Goal: Task Accomplishment & Management: Use online tool/utility

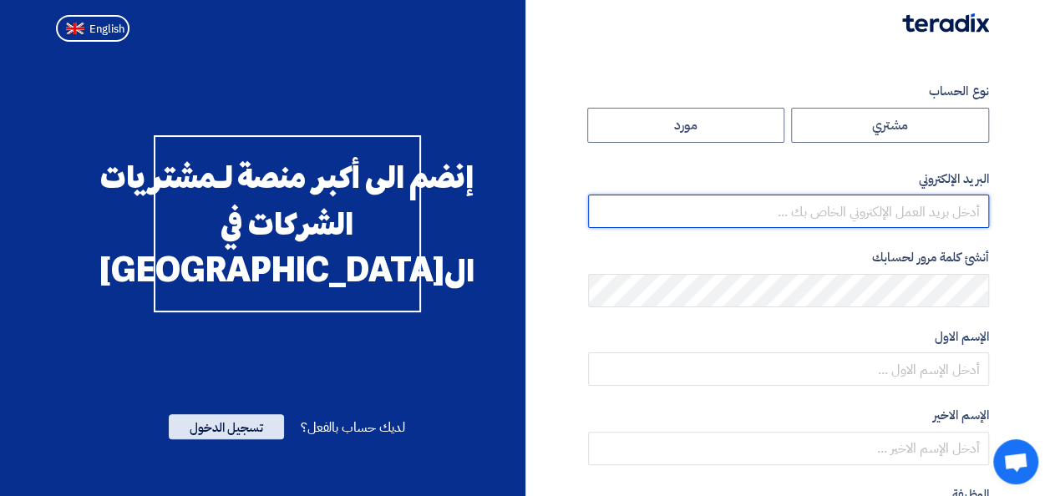
type input "[EMAIL_ADDRESS][PERSON_NAME][DOMAIN_NAME]"
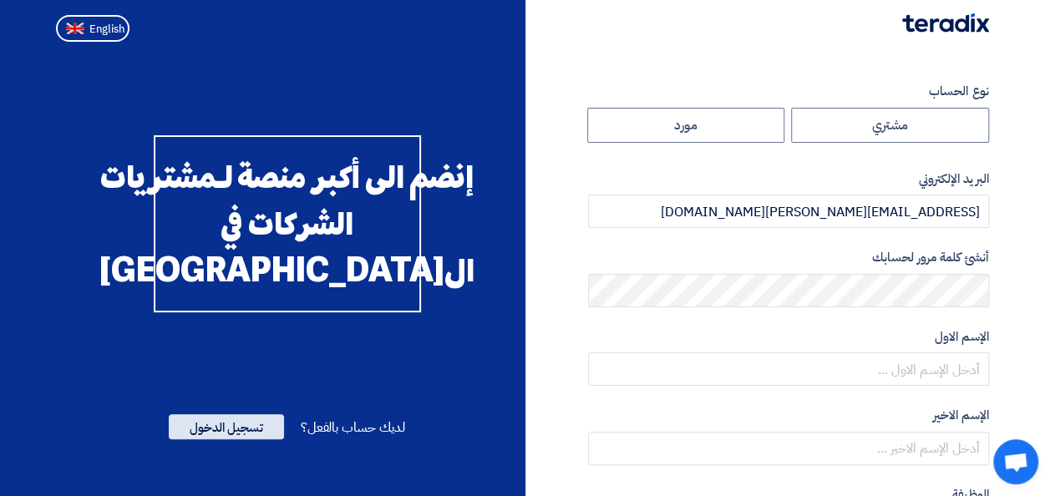
click at [225, 439] on span "تسجيل الدخول" at bounding box center [226, 426] width 115 height 25
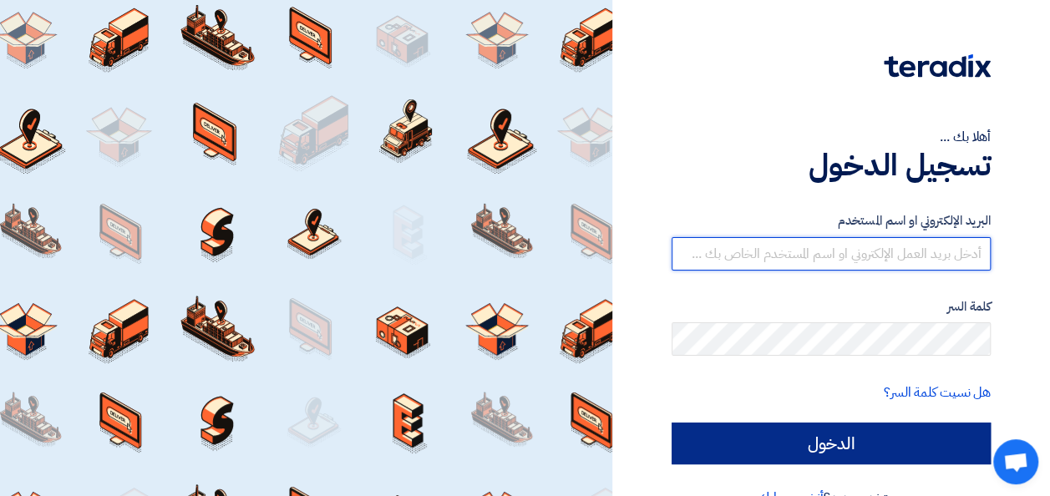
type input "[EMAIL_ADDRESS][PERSON_NAME][DOMAIN_NAME]"
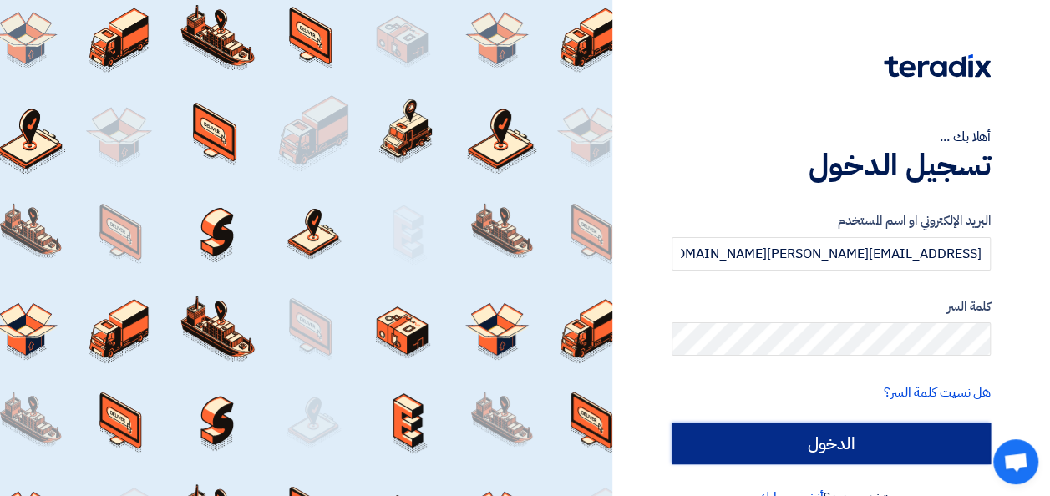
click at [798, 439] on input "الدخول" at bounding box center [830, 444] width 319 height 42
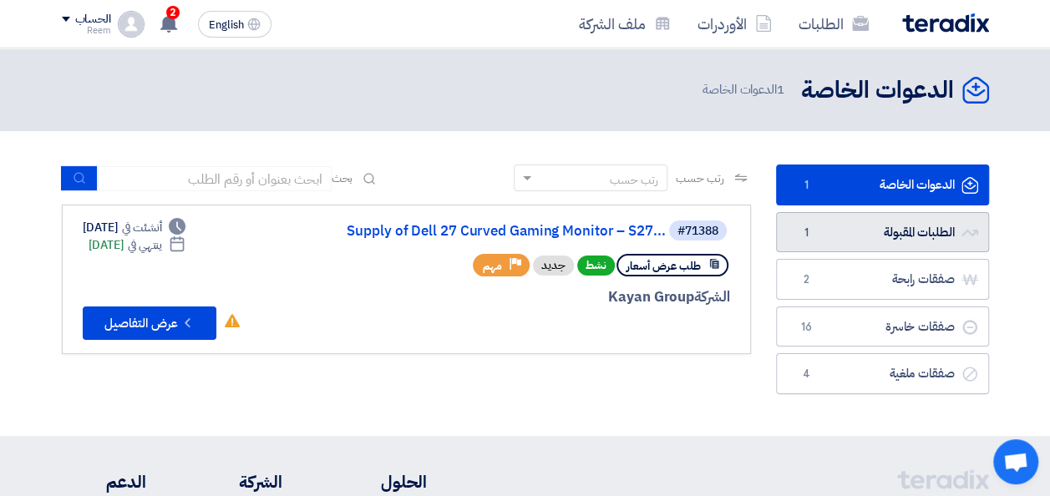
click at [877, 237] on link "الطلبات المقبولة الطلبات المقبولة 1" at bounding box center [882, 232] width 213 height 41
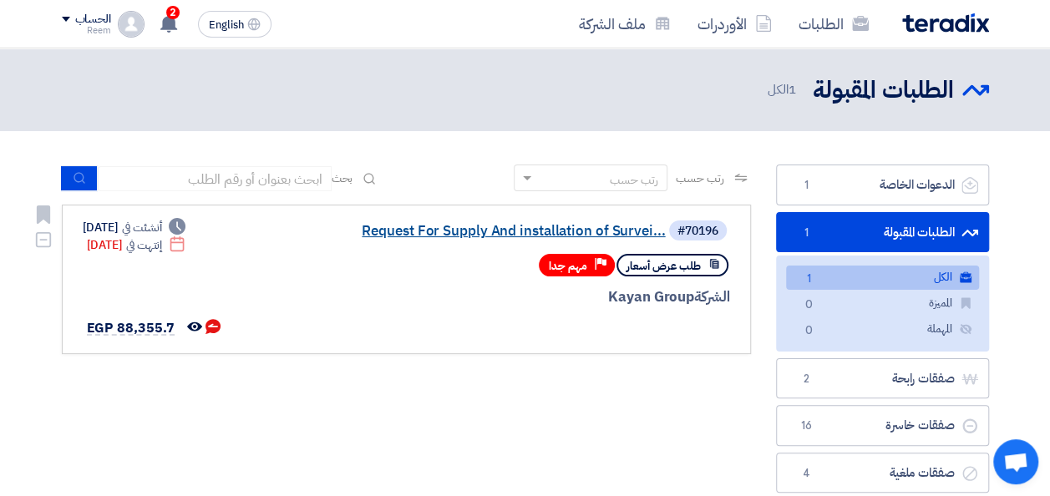
click at [556, 231] on link "Request For Supply And installation of Survei..." at bounding box center [499, 231] width 334 height 15
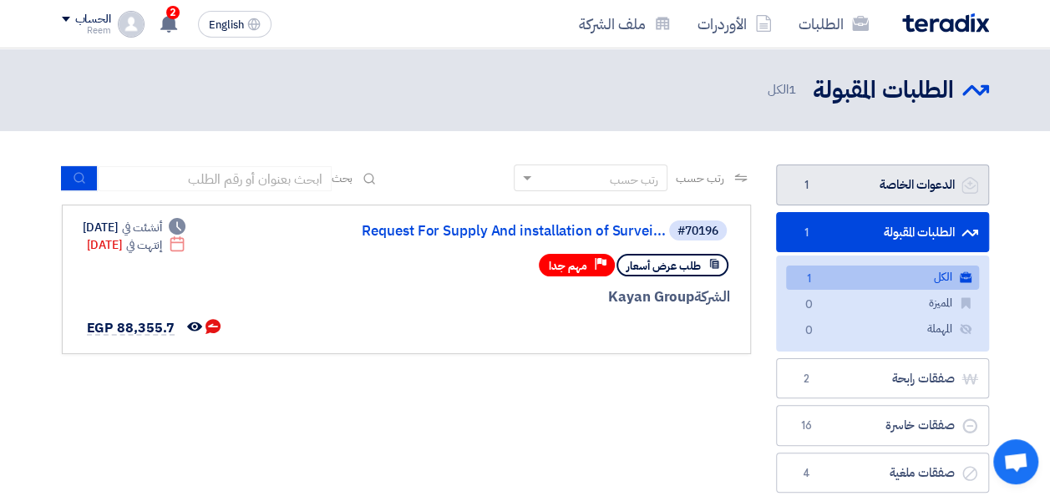
click at [865, 179] on link "الدعوات الخاصة الدعوات الخاصة 1" at bounding box center [882, 185] width 213 height 41
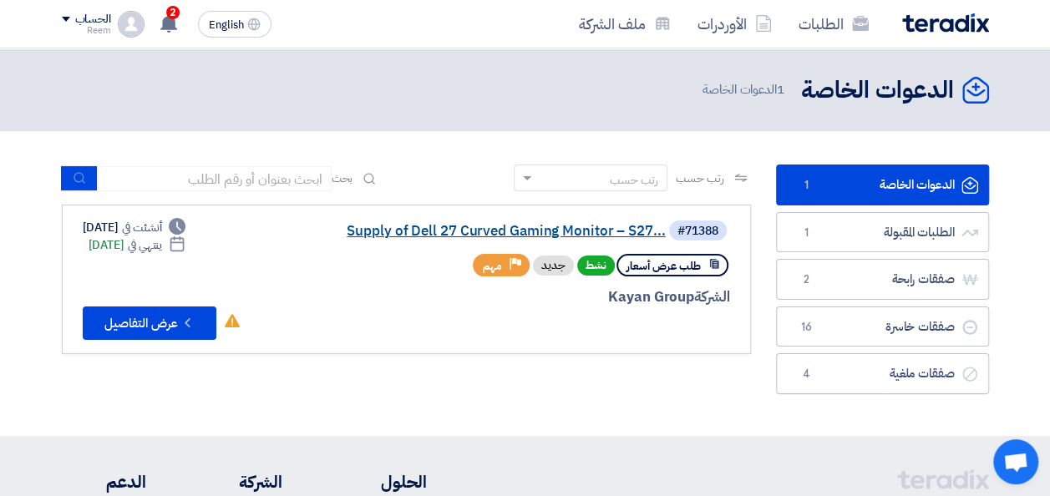
click at [561, 230] on link "Supply of Dell 27 Curved Gaming Monitor – S27..." at bounding box center [499, 231] width 334 height 15
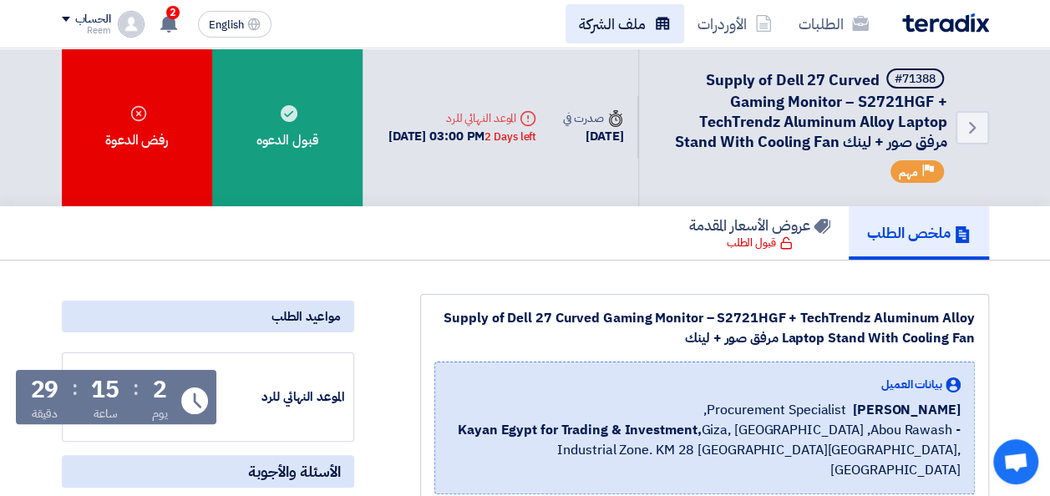
drag, startPoint x: 815, startPoint y: 155, endPoint x: 681, endPoint y: 42, distance: 175.5
drag, startPoint x: 681, startPoint y: 42, endPoint x: 839, endPoint y: 123, distance: 178.2
copy app-shell "lor ipsumd Sitamet CO 2 ad eli sed doei tempo inci - utla etdolore 8 magna ali …"
click at [683, 186] on div "#71388 Supply of Dell 27 Curved Gaming Monitor – S2721HGF + TechTrendz Aluminum…" at bounding box center [803, 127] width 288 height 118
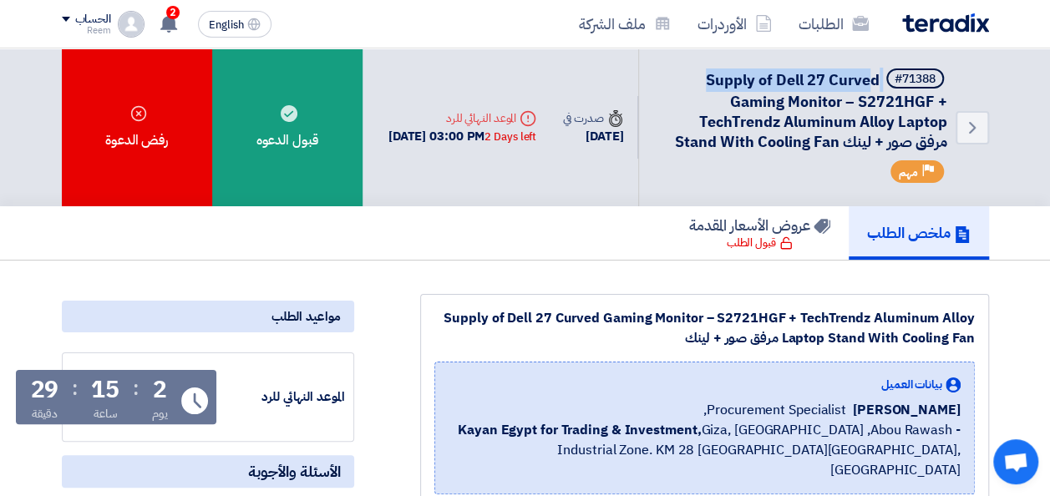
click at [867, 80] on h5 "#71388 Supply of Dell 27 Curved Gaming Monitor – S2721HGF + TechTrendz Aluminum…" at bounding box center [803, 110] width 288 height 84
drag, startPoint x: 867, startPoint y: 80, endPoint x: 854, endPoint y: 80, distance: 12.5
copy h5 "Supply of Dell 27 Curve"
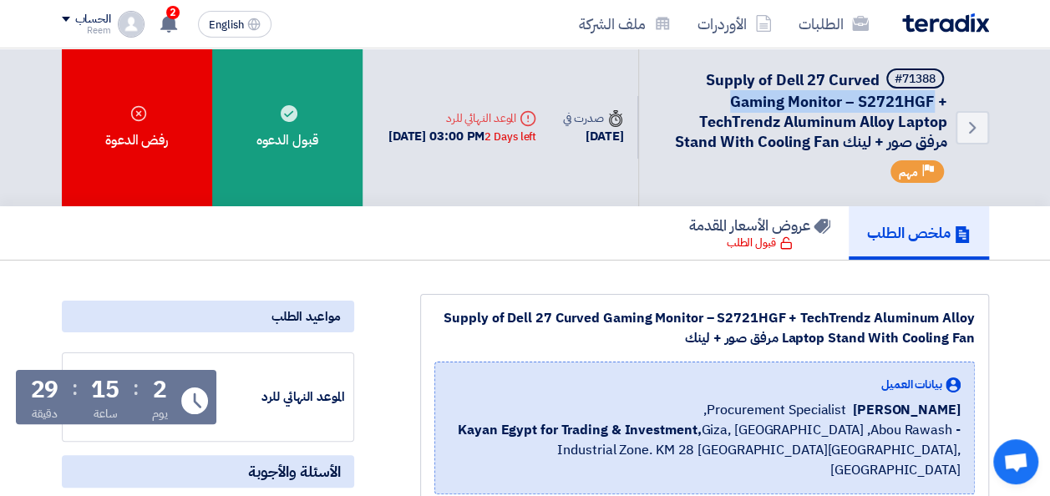
drag, startPoint x: 932, startPoint y: 97, endPoint x: 727, endPoint y: 106, distance: 205.6
click at [727, 106] on h5 "#71388 Supply of Dell 27 Curved Gaming Monitor – S2721HGF + TechTrendz Aluminum…" at bounding box center [803, 110] width 288 height 84
copy span "Gaming Monitor – S2721HGF"
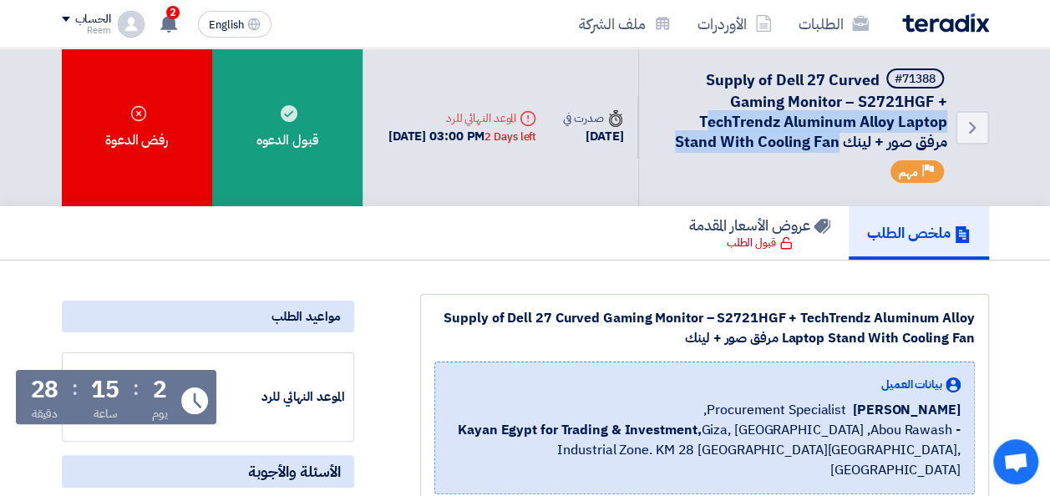
drag, startPoint x: 870, startPoint y: 140, endPoint x: 704, endPoint y: 114, distance: 168.3
click at [704, 114] on span "Supply of Dell 27 Curved Gaming Monitor – S2721HGF + TechTrendz Aluminum Alloy …" at bounding box center [811, 110] width 272 height 84
drag, startPoint x: 704, startPoint y: 114, endPoint x: 759, endPoint y: 139, distance: 60.5
copy span "echTrendz Aluminum Alloy Laptop Stand With Cooling Fan"
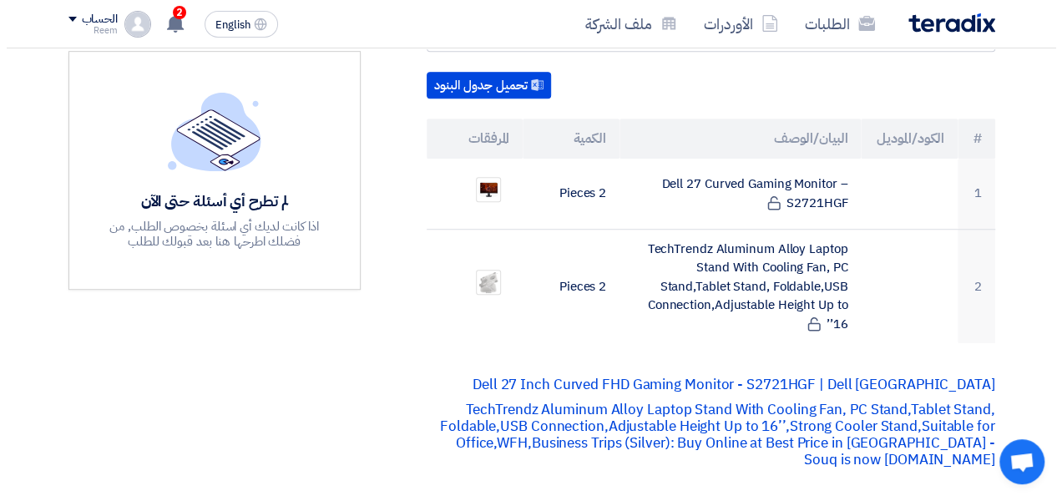
scroll to position [483, 0]
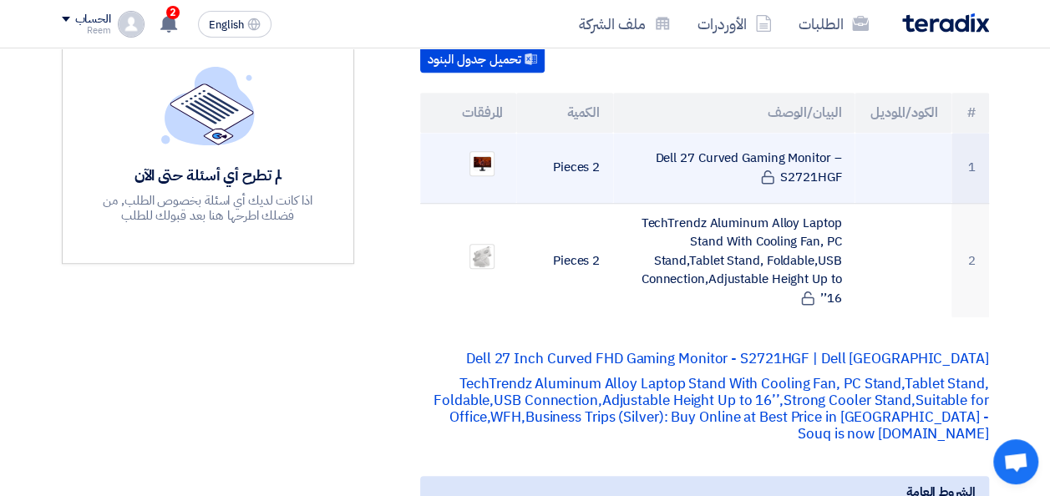
click at [792, 159] on td "Dell 27 Curved Gaming Monitor – S2721HGF" at bounding box center [733, 168] width 241 height 71
copy tr "Dell 27 Curved Gaming Monitor – S2721HGF"
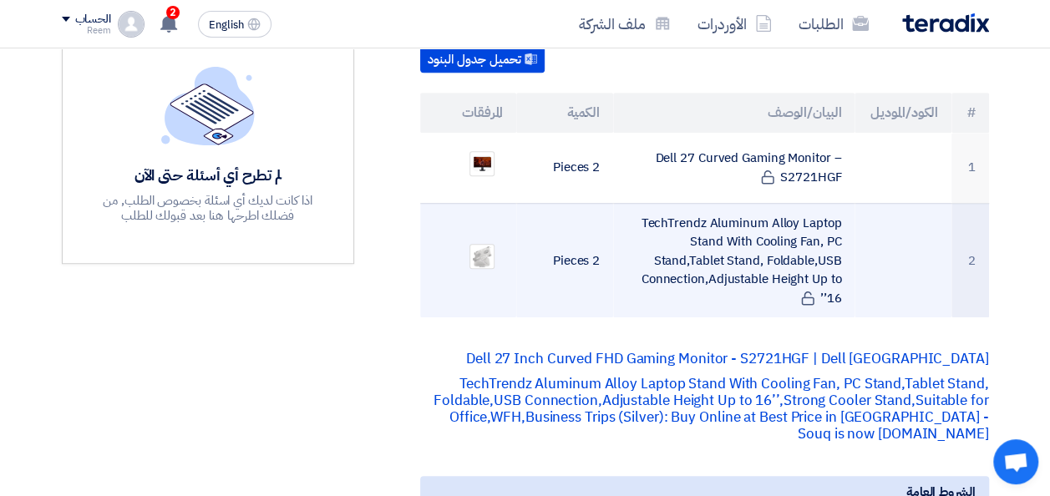
click at [802, 262] on td "TechTrendz Aluminum Alloy Laptop Stand With Cooling Fan, PC Stand,Tablet Stand,…" at bounding box center [733, 260] width 241 height 114
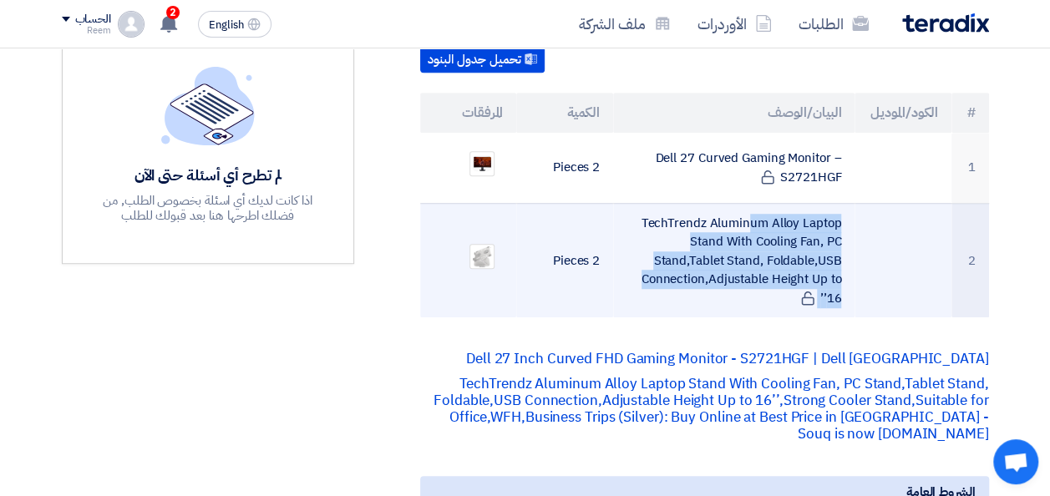
click at [802, 262] on td "TechTrendz Aluminum Alloy Laptop Stand With Cooling Fan, PC Stand,Tablet Stand,…" at bounding box center [733, 260] width 241 height 114
copy tr "TechTrendz Aluminum Alloy Laptop Stand With Cooling Fan, PC Stand,Tablet Stand,…"
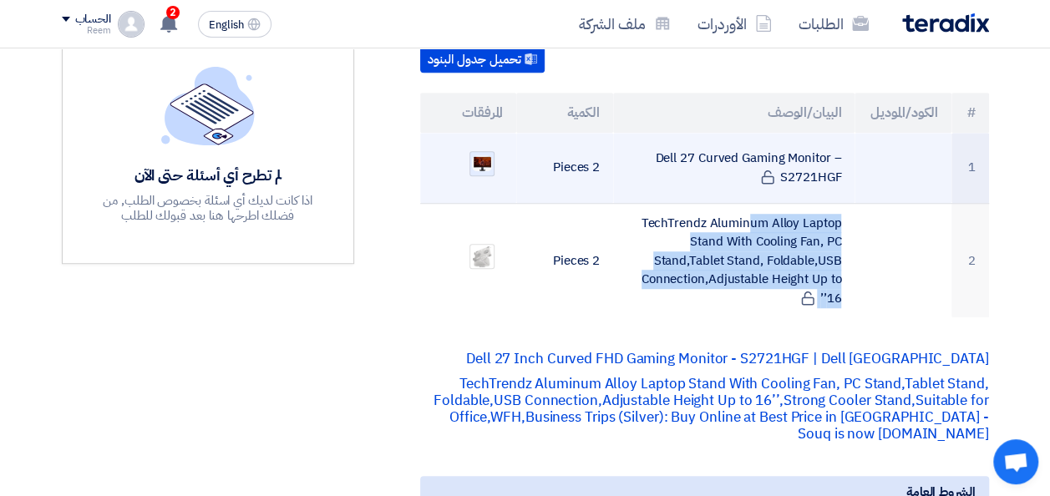
click at [485, 165] on img at bounding box center [481, 163] width 23 height 18
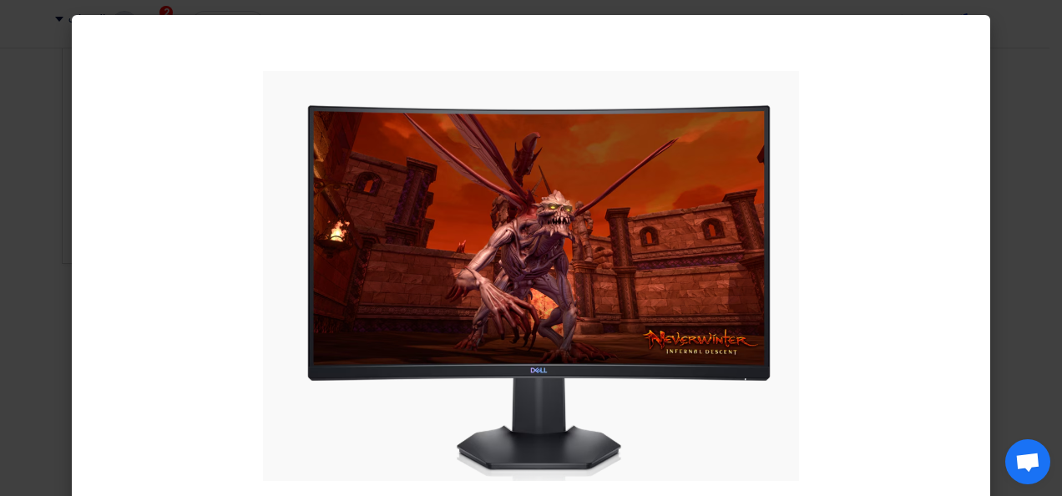
drag, startPoint x: 970, startPoint y: 72, endPoint x: 1040, endPoint y: 133, distance: 92.3
click at [1040, 133] on modal-container at bounding box center [531, 248] width 1062 height 496
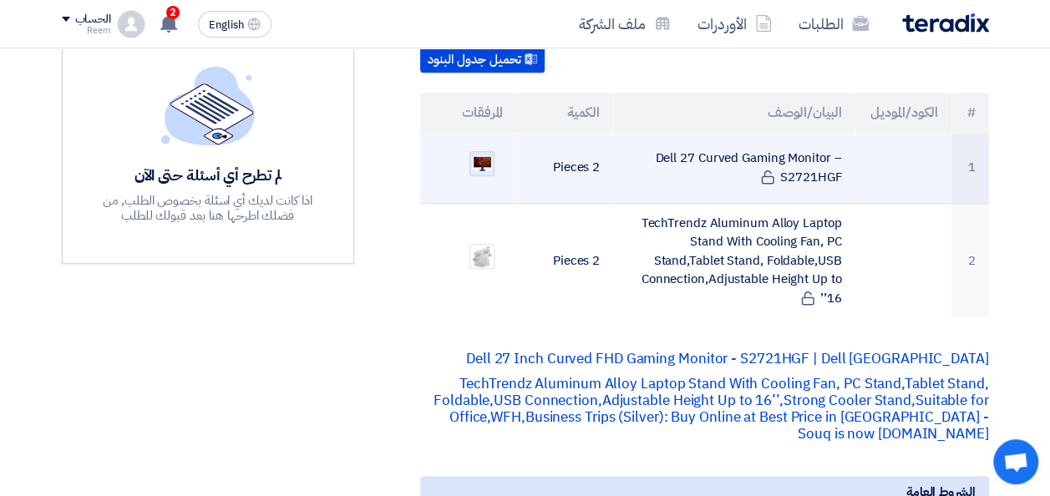
drag, startPoint x: 955, startPoint y: 0, endPoint x: 475, endPoint y: 158, distance: 505.5
click at [475, 158] on img at bounding box center [481, 163] width 23 height 18
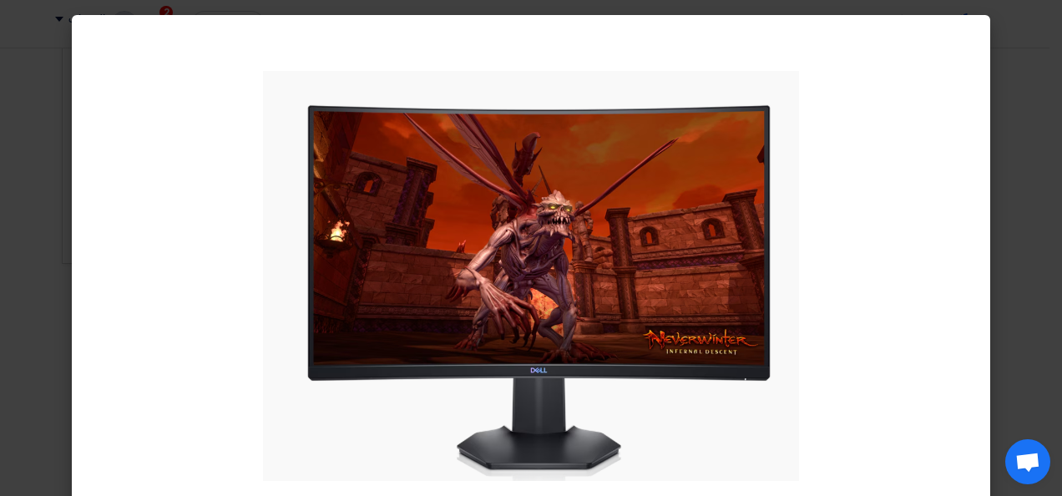
click at [1044, 254] on modal-container at bounding box center [531, 248] width 1062 height 496
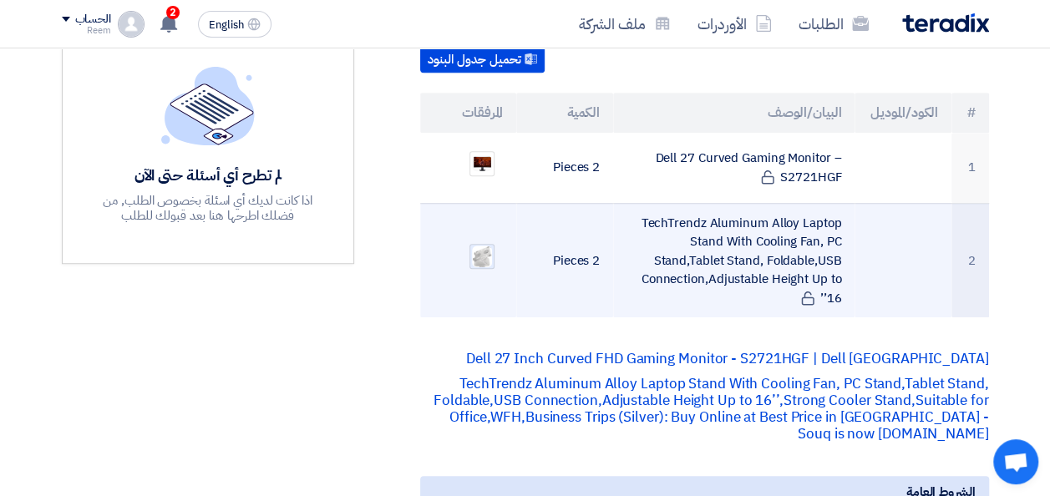
click at [474, 255] on img at bounding box center [481, 257] width 23 height 26
